Goal: Check status: Check status

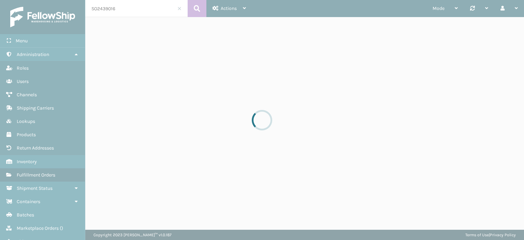
click at [179, 10] on div at bounding box center [262, 120] width 524 height 240
click at [179, 9] on div at bounding box center [262, 120] width 524 height 240
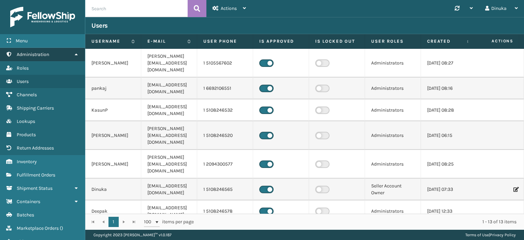
click at [78, 54] on icon at bounding box center [75, 54] width 5 height 5
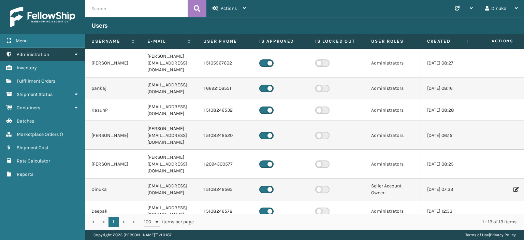
click at [79, 53] on link "Administration" at bounding box center [42, 54] width 85 height 13
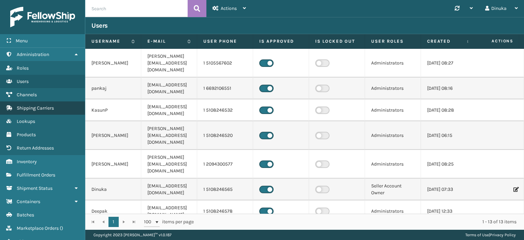
click at [50, 108] on span "Shipping Carriers" at bounding box center [35, 108] width 37 height 6
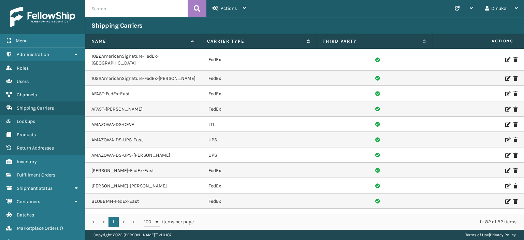
click at [308, 42] on icon at bounding box center [307, 41] width 5 height 4
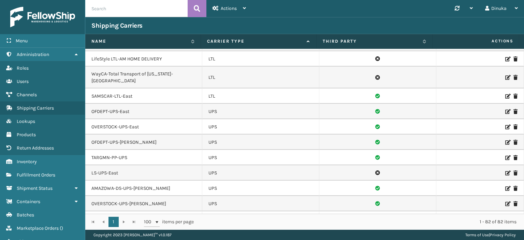
scroll to position [1094, 0]
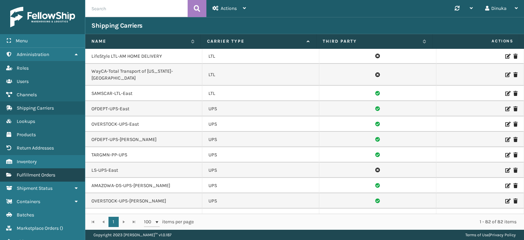
click at [50, 172] on span "Fulfillment Orders" at bounding box center [36, 175] width 39 height 6
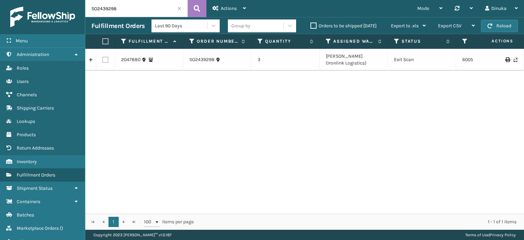
click at [95, 7] on input "SO2439298" at bounding box center [136, 8] width 102 height 17
paste input "40552"
type input "SO2440552"
click at [200, 8] on icon at bounding box center [197, 8] width 6 height 10
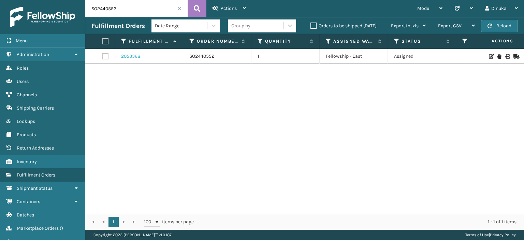
click at [126, 57] on link "2053368" at bounding box center [130, 56] width 19 height 7
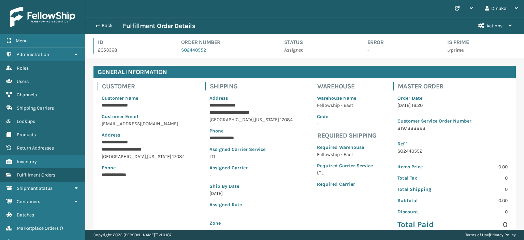
scroll to position [16, 438]
click at [100, 26] on button "Back" at bounding box center [106, 26] width 31 height 6
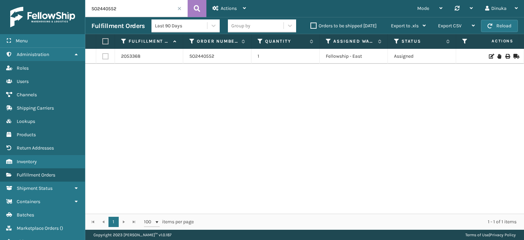
click at [106, 8] on input "SO2440552" at bounding box center [136, 8] width 102 height 17
paste input "126"
type input "SO2440126"
click at [197, 6] on icon at bounding box center [197, 8] width 6 height 10
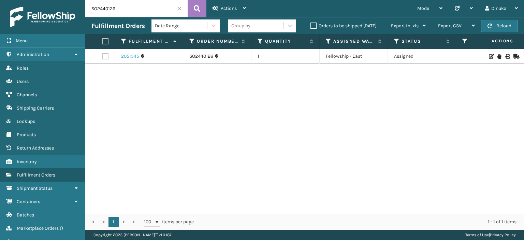
click at [130, 57] on link "2051545" at bounding box center [130, 56] width 18 height 7
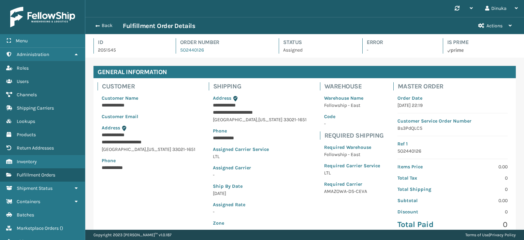
scroll to position [16, 438]
click at [108, 27] on button "Back" at bounding box center [106, 26] width 31 height 6
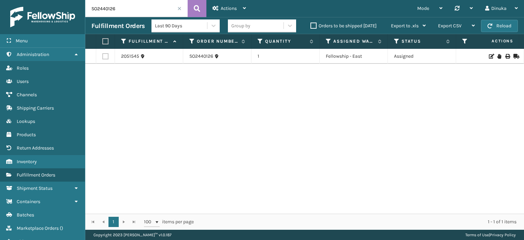
click at [111, 9] on input "SO2440126" at bounding box center [136, 8] width 102 height 17
paste input "77"
type input "SO2440177"
click at [200, 9] on icon at bounding box center [197, 8] width 6 height 10
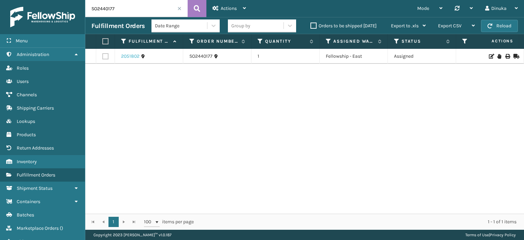
click at [129, 56] on link "2051802" at bounding box center [130, 56] width 18 height 7
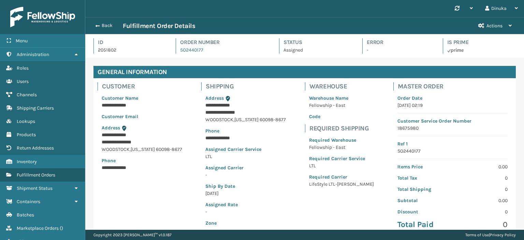
scroll to position [16, 438]
